Goal: Use online tool/utility: Utilize a website feature to perform a specific function

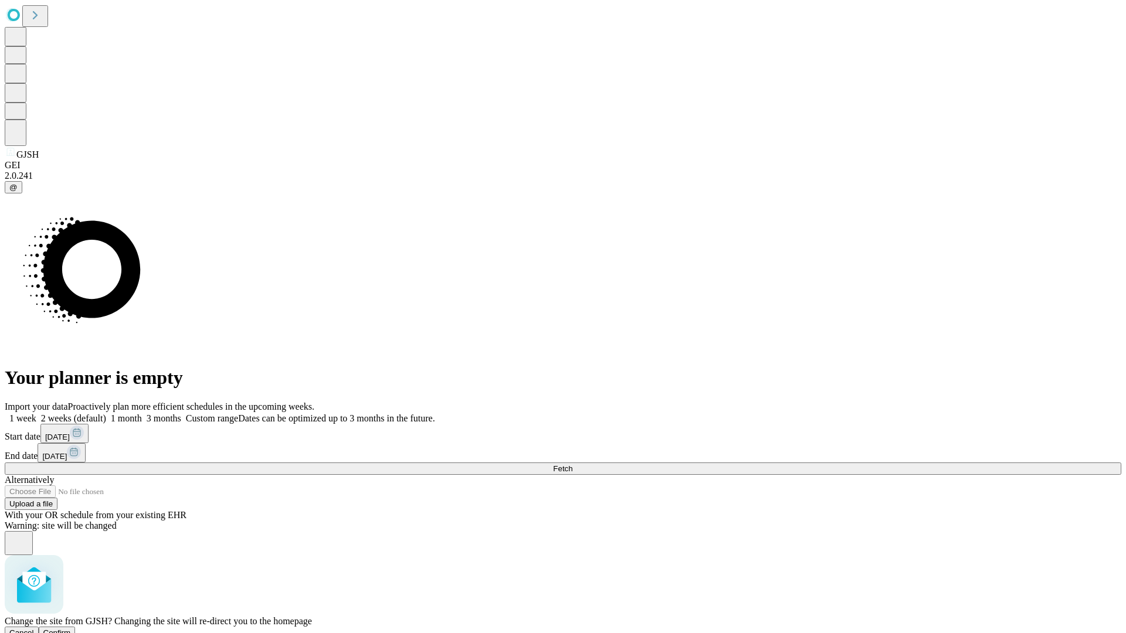
click at [71, 629] on span "Confirm" at bounding box center [57, 633] width 28 height 9
click at [106, 413] on label "2 weeks (default)" at bounding box center [71, 418] width 70 height 10
click at [572, 464] on span "Fetch" at bounding box center [562, 468] width 19 height 9
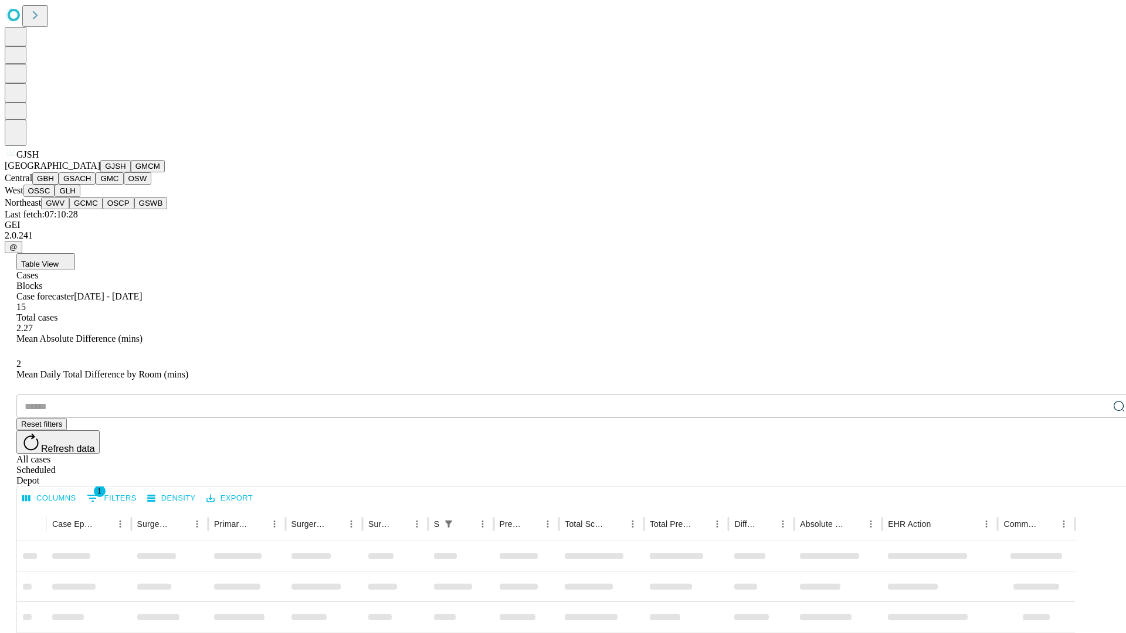
click at [131, 172] on button "GMCM" at bounding box center [148, 166] width 34 height 12
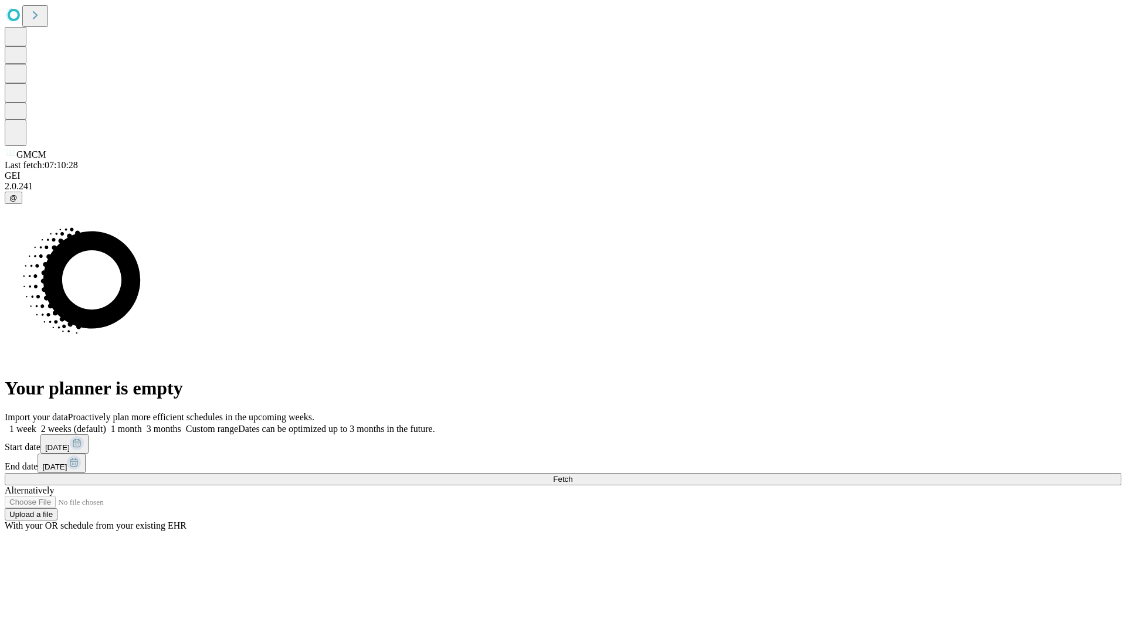
click at [106, 424] on label "2 weeks (default)" at bounding box center [71, 429] width 70 height 10
click at [572, 475] on span "Fetch" at bounding box center [562, 479] width 19 height 9
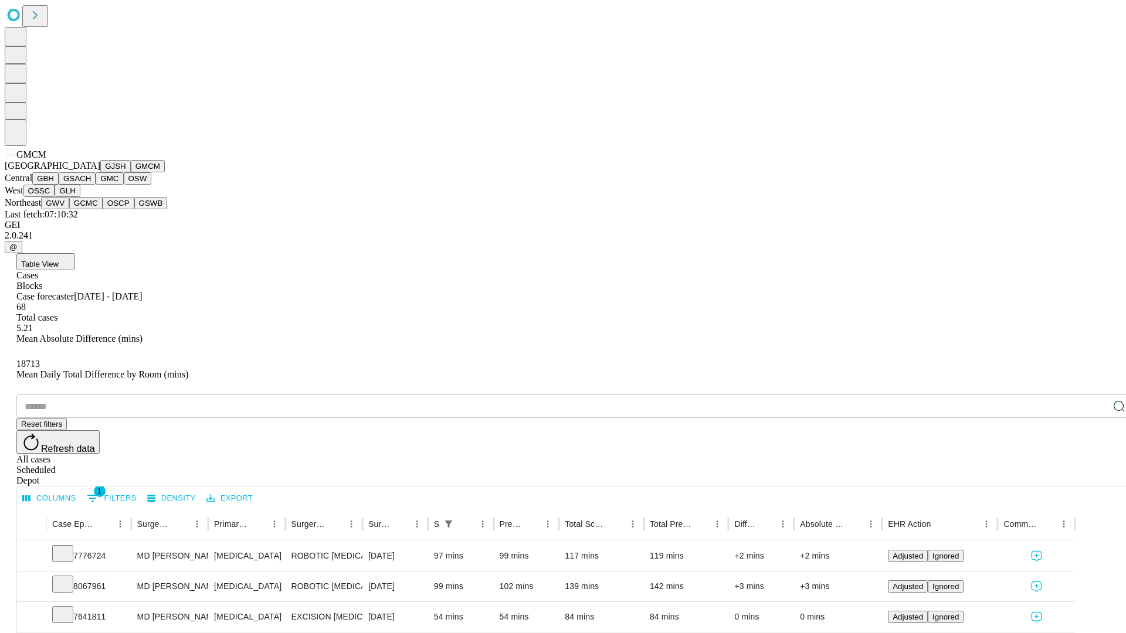
click at [59, 185] on button "GBH" at bounding box center [45, 178] width 26 height 12
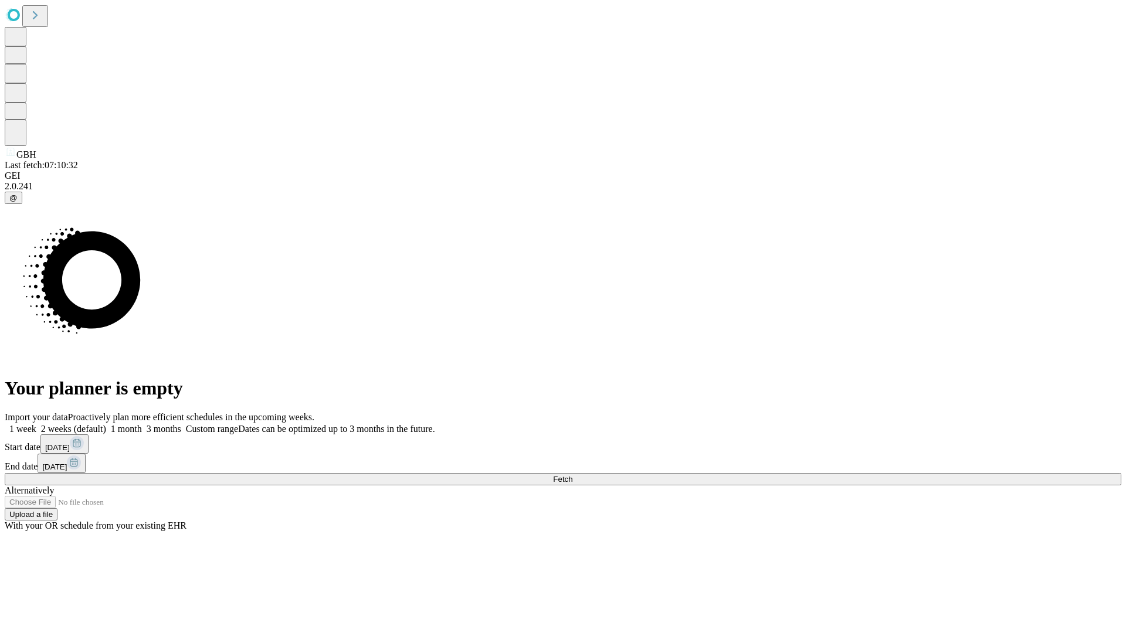
click at [106, 424] on label "2 weeks (default)" at bounding box center [71, 429] width 70 height 10
click at [572, 475] on span "Fetch" at bounding box center [562, 479] width 19 height 9
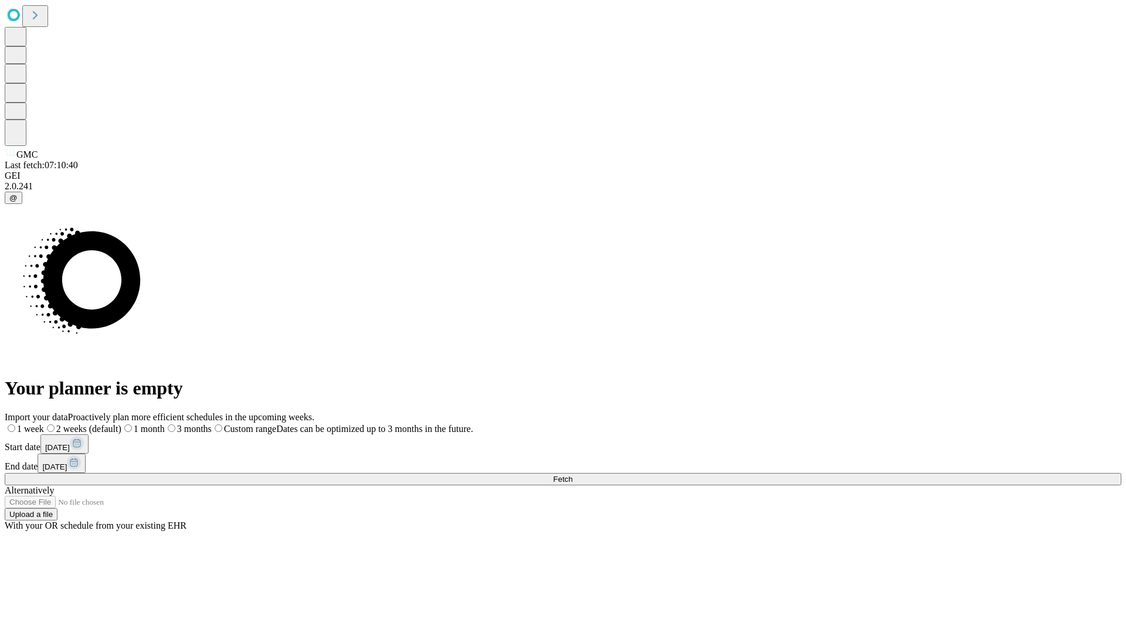
click at [121, 424] on label "2 weeks (default)" at bounding box center [82, 429] width 77 height 10
click at [572, 475] on span "Fetch" at bounding box center [562, 479] width 19 height 9
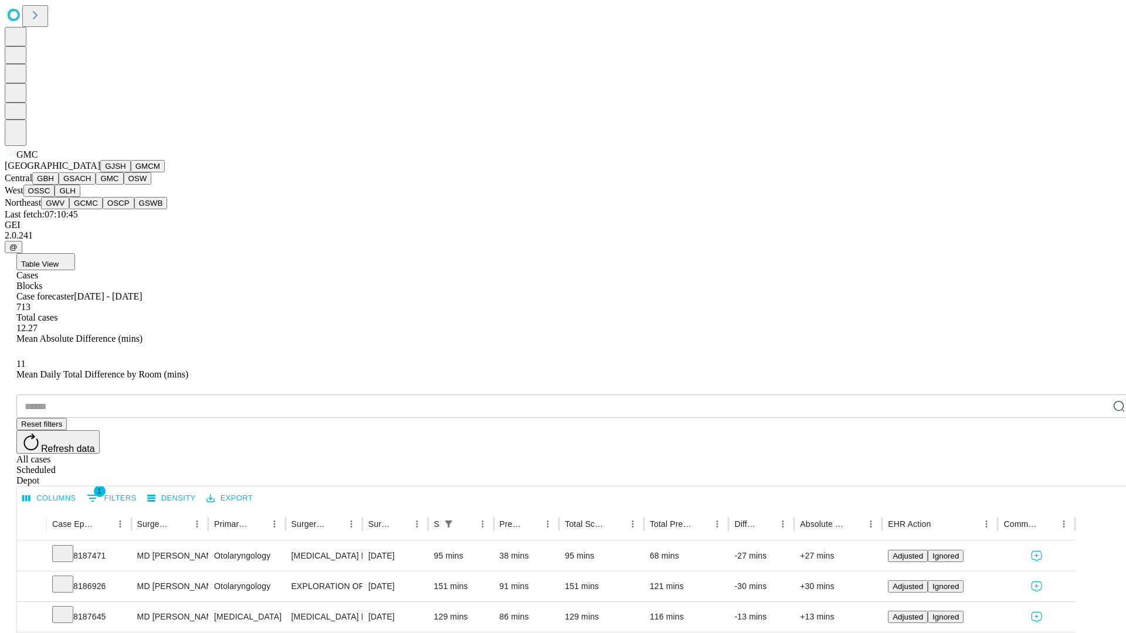
click at [124, 185] on button "OSW" at bounding box center [138, 178] width 28 height 12
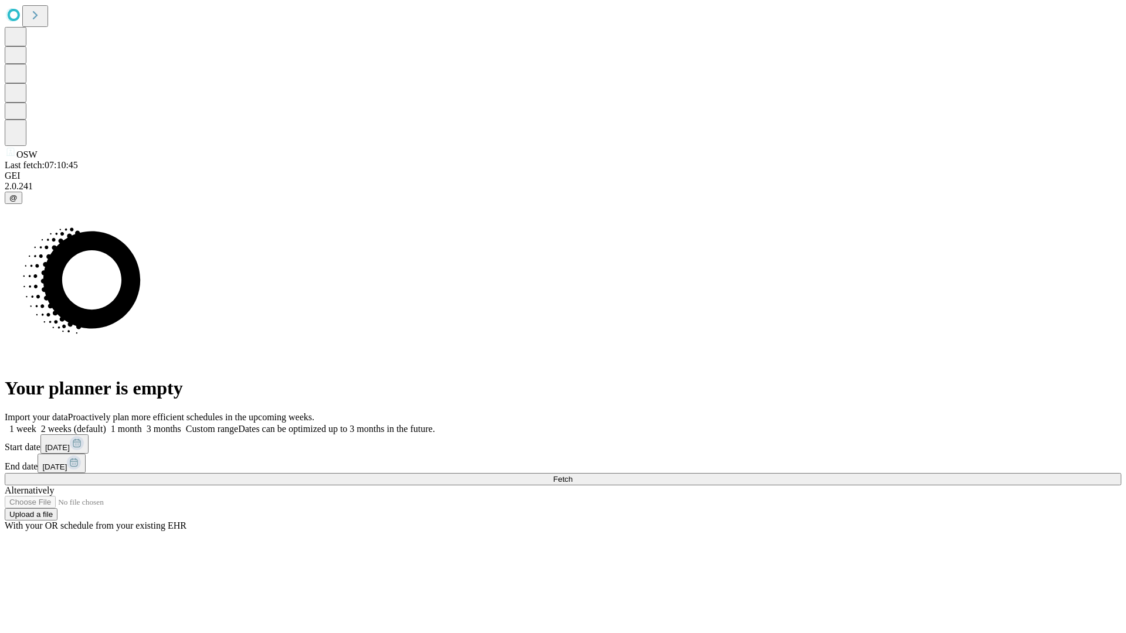
click at [106, 424] on label "2 weeks (default)" at bounding box center [71, 429] width 70 height 10
click at [572, 475] on span "Fetch" at bounding box center [562, 479] width 19 height 9
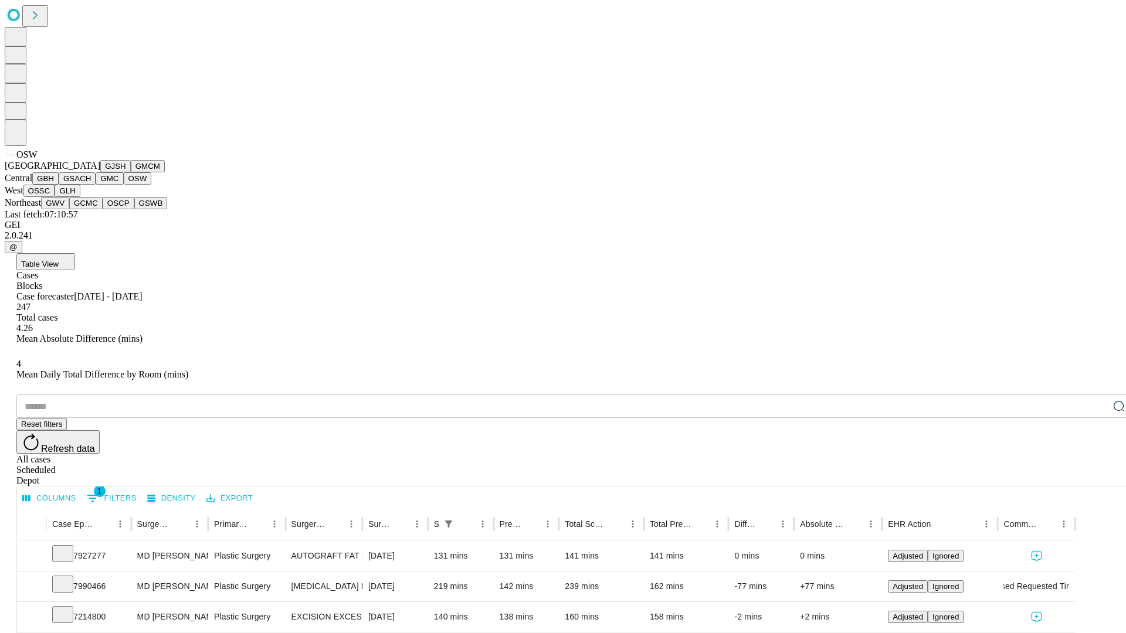
click at [55, 197] on button "OSSC" at bounding box center [39, 191] width 32 height 12
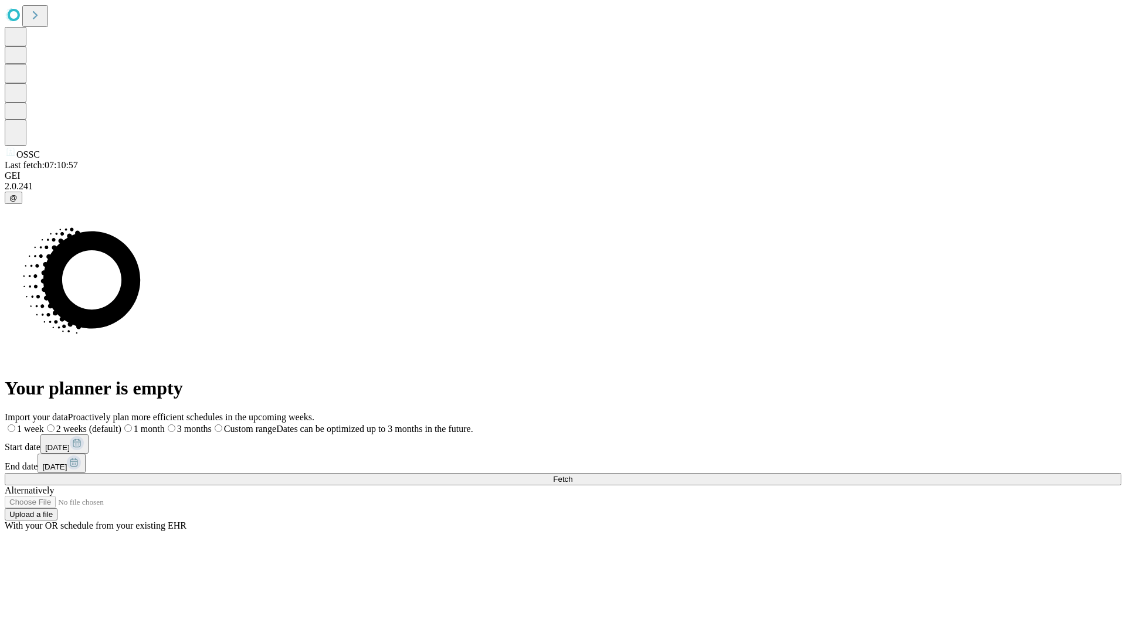
click at [121, 424] on label "2 weeks (default)" at bounding box center [82, 429] width 77 height 10
click at [572, 475] on span "Fetch" at bounding box center [562, 479] width 19 height 9
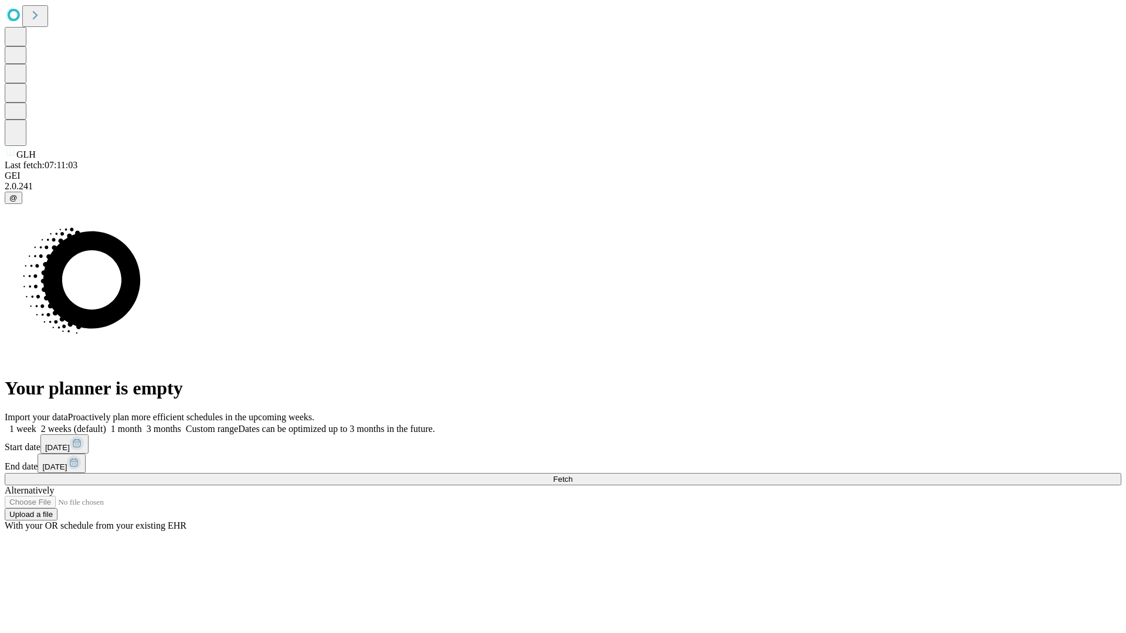
click at [106, 424] on label "2 weeks (default)" at bounding box center [71, 429] width 70 height 10
click at [572, 475] on span "Fetch" at bounding box center [562, 479] width 19 height 9
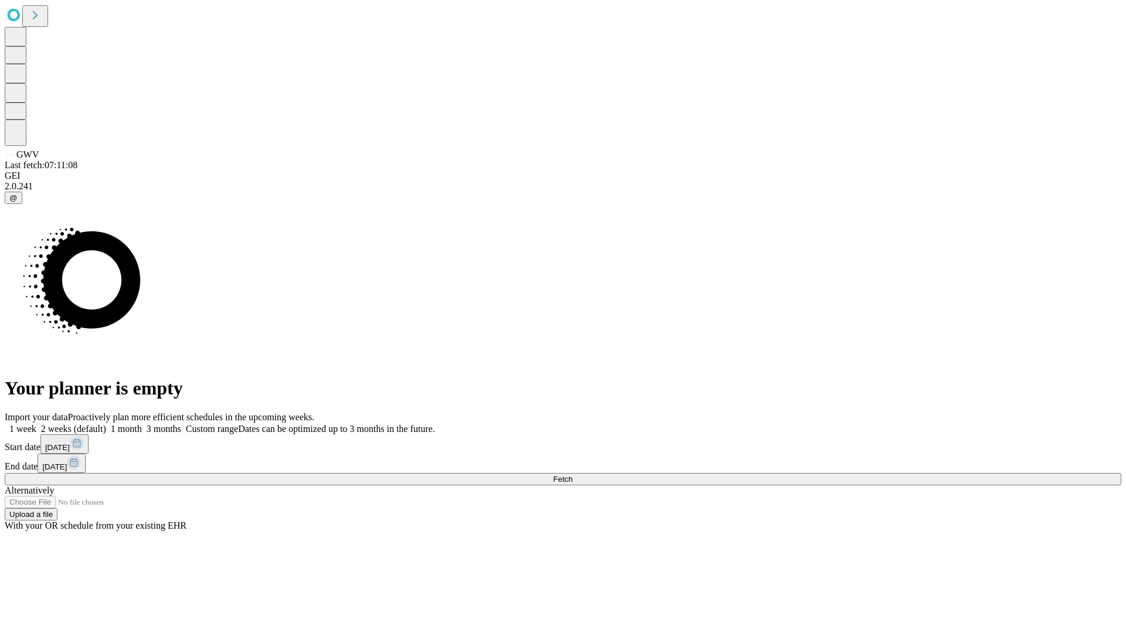
click at [106, 424] on label "2 weeks (default)" at bounding box center [71, 429] width 70 height 10
click at [572, 475] on span "Fetch" at bounding box center [562, 479] width 19 height 9
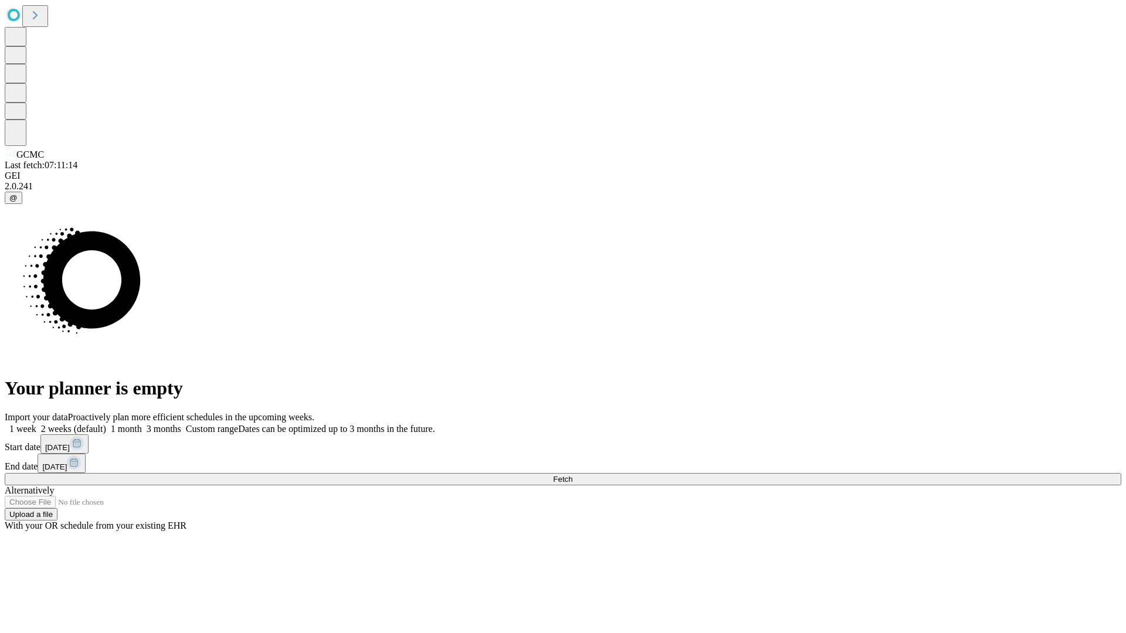
click at [106, 424] on label "2 weeks (default)" at bounding box center [71, 429] width 70 height 10
click at [572, 475] on span "Fetch" at bounding box center [562, 479] width 19 height 9
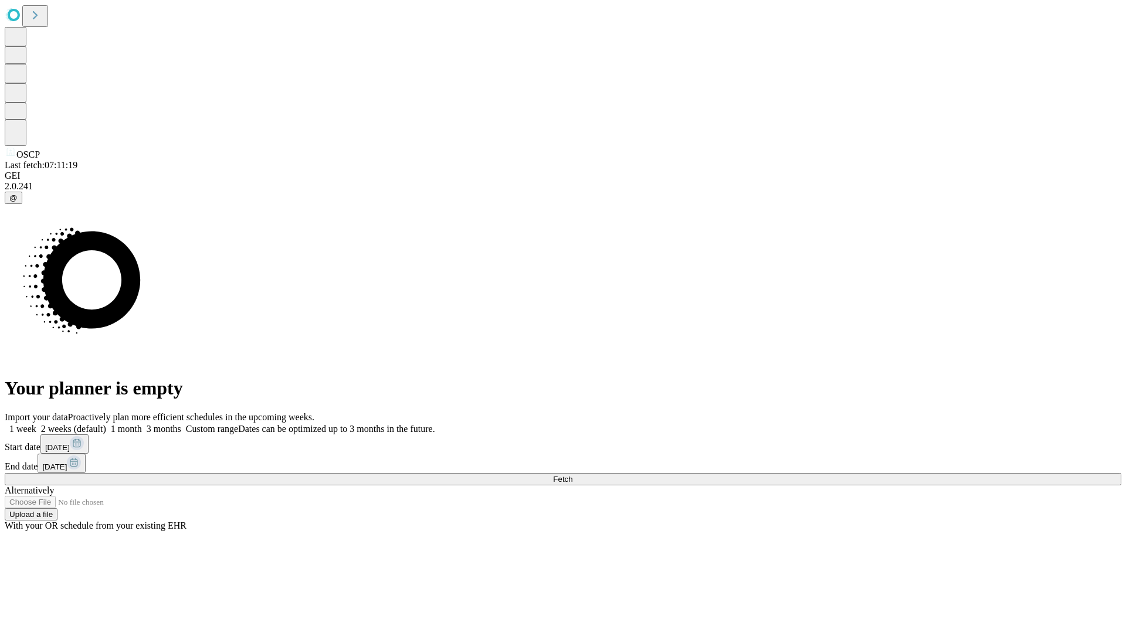
click at [106, 424] on label "2 weeks (default)" at bounding box center [71, 429] width 70 height 10
click at [572, 475] on span "Fetch" at bounding box center [562, 479] width 19 height 9
